Goal: Navigation & Orientation: Find specific page/section

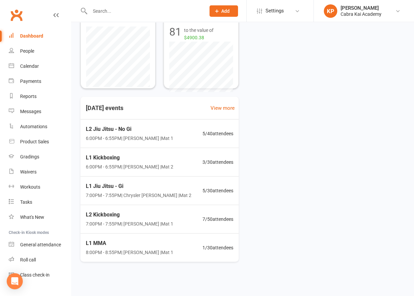
scroll to position [142, 0]
click at [301, 206] on div "[DATE] events View more L2 Jiu Jitsu - No Gi 6:00PM - 6:55PM | [PERSON_NAME] | …" at bounding box center [242, 178] width 324 height 165
click at [169, 128] on div "L2 Jiu Jitsu - No Gi 6:00PM - 6:55PM | [PERSON_NAME] | Mat 1 5 / 40 attendees" at bounding box center [160, 133] width 166 height 29
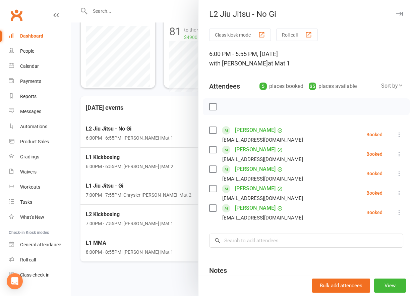
drag, startPoint x: 159, startPoint y: 282, endPoint x: 164, endPoint y: 206, distance: 75.9
click at [159, 282] on div at bounding box center [242, 148] width 343 height 296
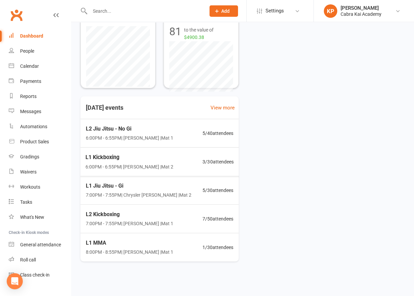
click at [152, 155] on span "L1 Kickboxing" at bounding box center [129, 157] width 88 height 9
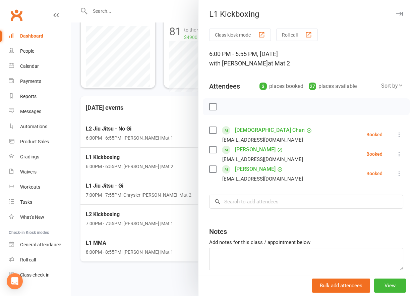
click at [173, 281] on div at bounding box center [242, 148] width 343 height 296
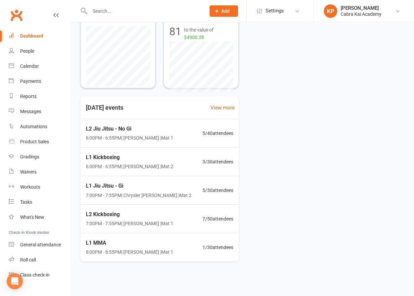
click at [150, 189] on span "L1 Jiu Jitsu - Gi" at bounding box center [139, 185] width 106 height 9
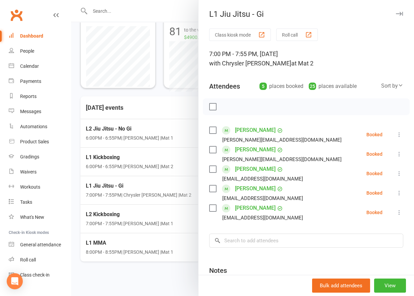
click at [161, 280] on div at bounding box center [242, 148] width 343 height 296
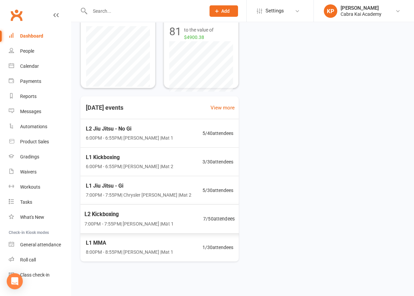
click at [131, 211] on span "L2 Kickboxing" at bounding box center [128, 213] width 89 height 9
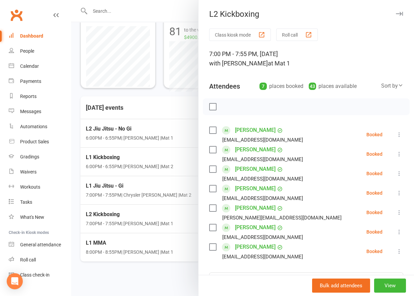
click at [152, 270] on div at bounding box center [242, 148] width 343 height 296
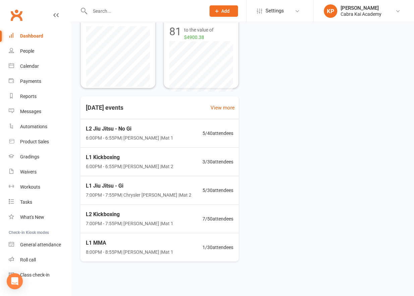
click at [327, 76] on div "Active members 177 +2 Past week 177 of goal of 200 Edit goal Cancelled members …" at bounding box center [242, 1] width 324 height 176
click at [359, 161] on div "[DATE] events View more L2 Jiu Jitsu - No Gi 6:00PM - 6:55PM | [PERSON_NAME] | …" at bounding box center [242, 178] width 324 height 165
